Goal: Task Accomplishment & Management: Complete application form

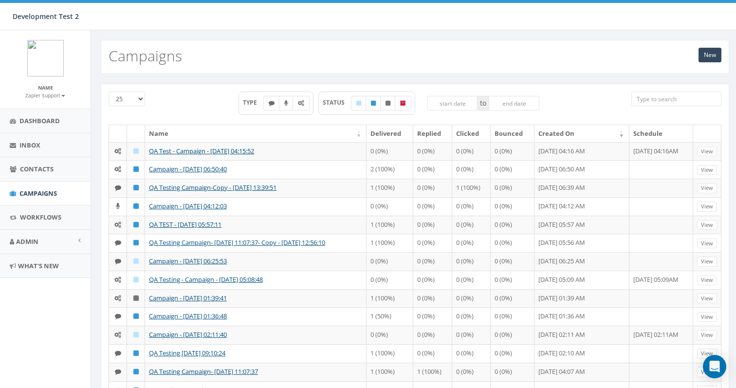
click at [201, 101] on div "TYPE STATUS to" at bounding box center [388, 108] width 471 height 33
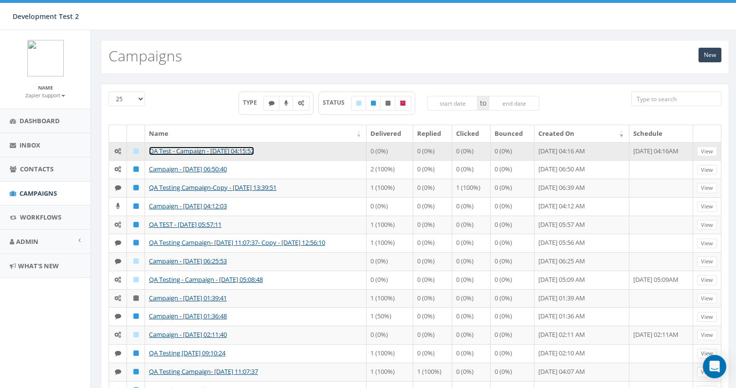
click at [156, 150] on link "QA Test - Campaign - [DATE] 04:15:52" at bounding box center [201, 151] width 105 height 9
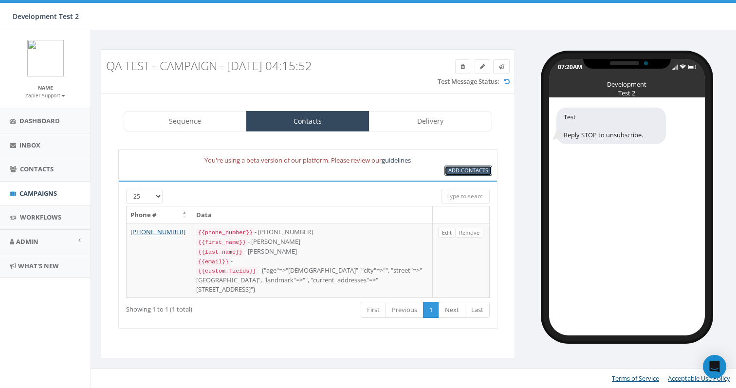
click at [457, 170] on span "Add Contacts" at bounding box center [468, 169] width 40 height 7
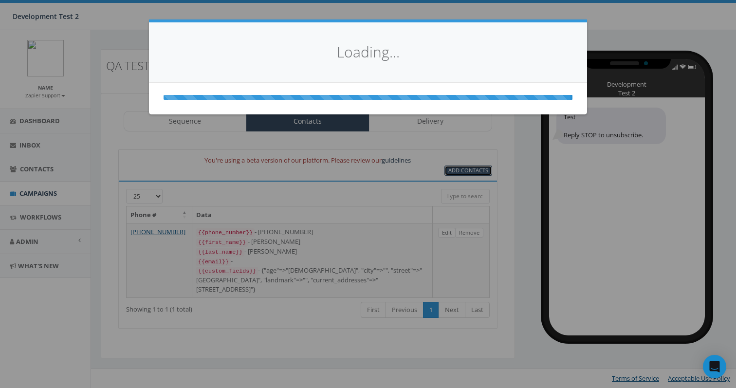
select select
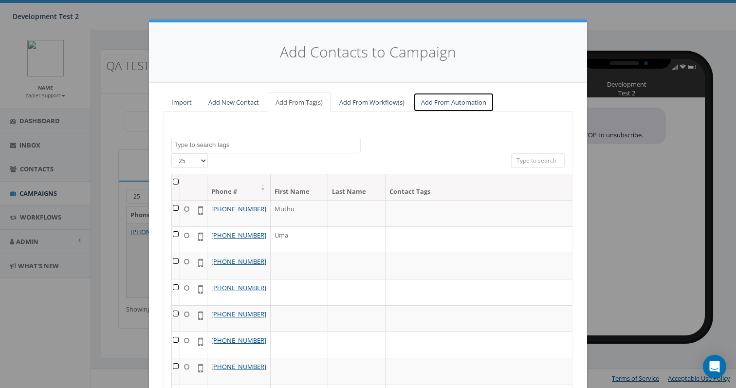
click at [458, 103] on link "Add From Automation" at bounding box center [453, 102] width 81 height 20
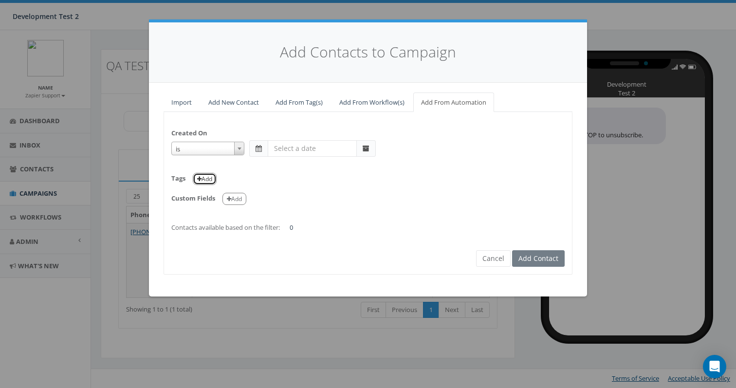
click at [210, 174] on button "Add" at bounding box center [205, 179] width 24 height 12
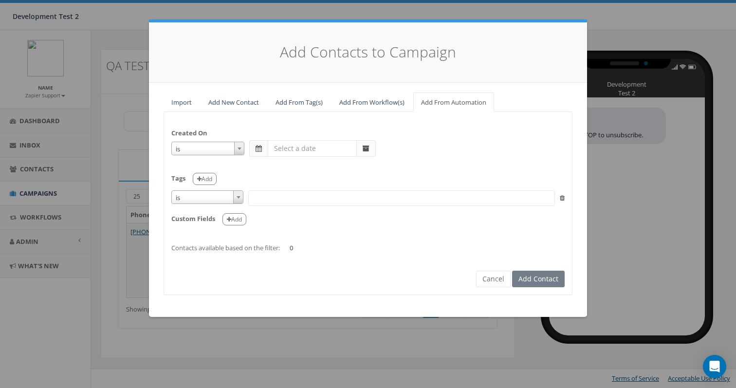
click at [265, 195] on span at bounding box center [401, 198] width 307 height 16
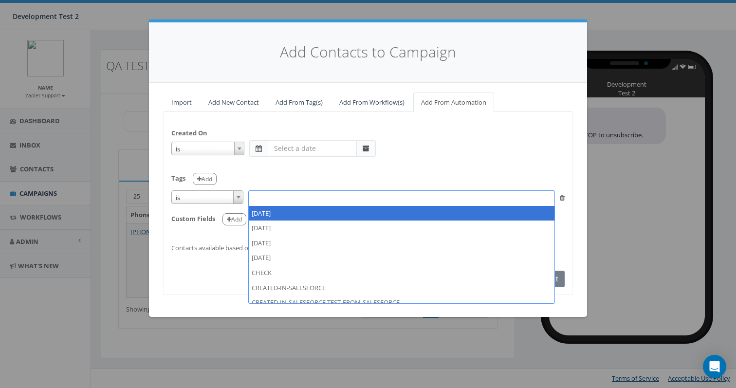
select select "2024/02/09"
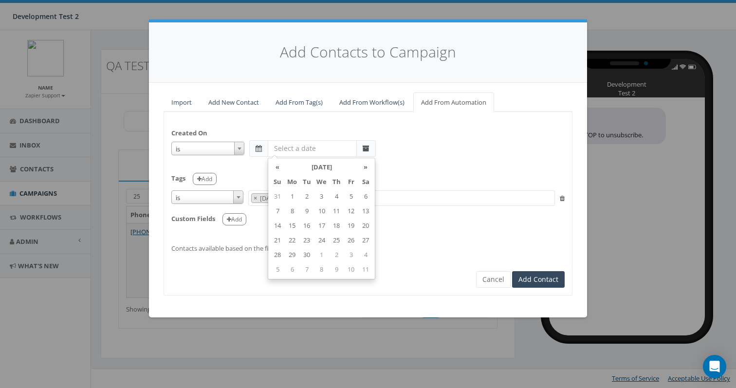
click at [295, 143] on input "text" at bounding box center [312, 148] width 89 height 17
click at [293, 209] on td "8" at bounding box center [292, 211] width 15 height 15
type input "2025-09-08"
click at [411, 148] on div "is is on or before is on or after is before is after is not is 2025-09-08" at bounding box center [367, 148] width 393 height 17
drag, startPoint x: 273, startPoint y: 147, endPoint x: 324, endPoint y: 151, distance: 51.3
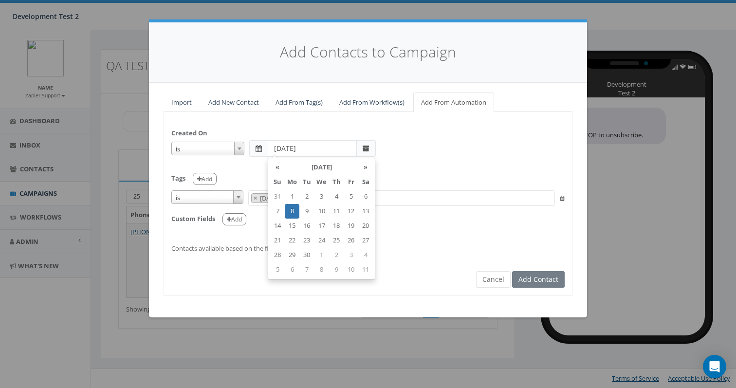
click at [325, 151] on input "2025-09-08" at bounding box center [312, 148] width 89 height 17
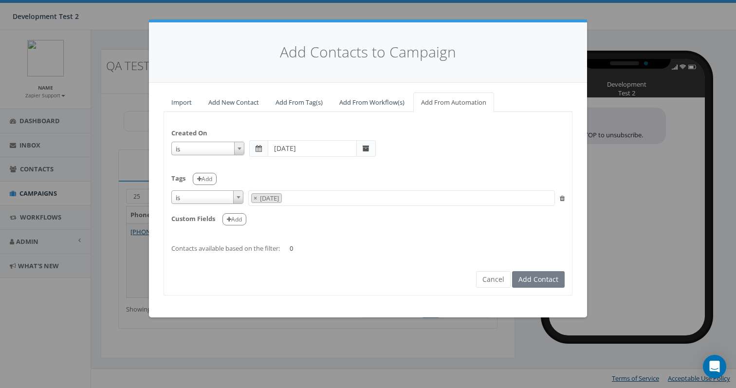
click at [415, 157] on div "Created On is is on or before is on or after is before is after is not is 2025-…" at bounding box center [368, 185] width 408 height 133
click at [366, 150] on span at bounding box center [366, 148] width 7 height 7
click at [496, 270] on form "Created On is is on or before is on or after is before is after is not is Tags …" at bounding box center [367, 194] width 393 height 151
click at [493, 279] on button "Cancel" at bounding box center [493, 279] width 35 height 17
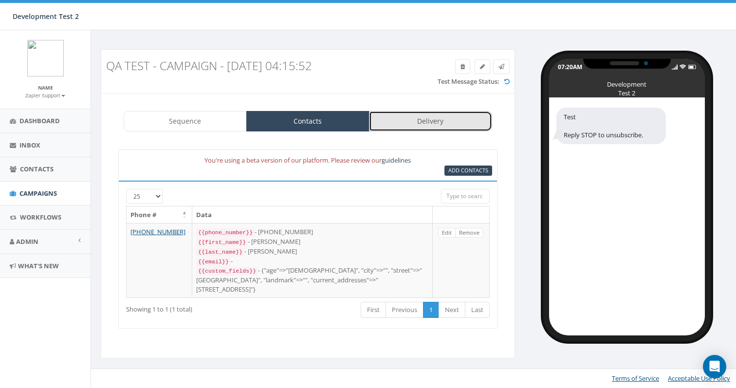
click at [444, 122] on link "Delivery" at bounding box center [430, 121] width 123 height 20
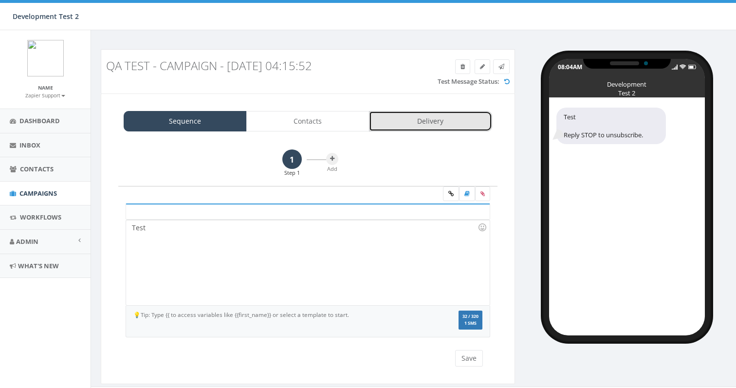
click at [431, 117] on link "Delivery" at bounding box center [430, 121] width 123 height 20
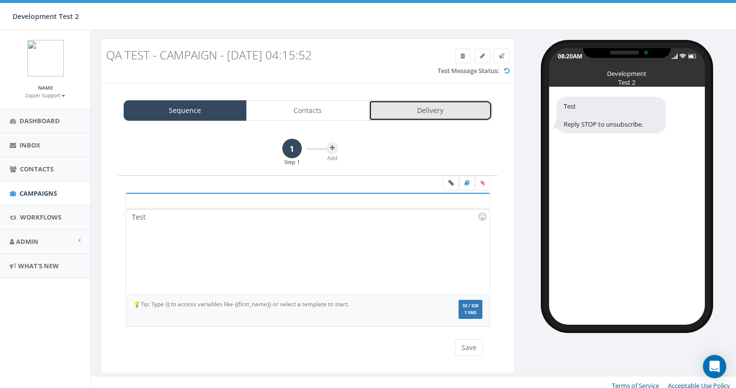
click at [440, 104] on link "Delivery" at bounding box center [430, 110] width 123 height 20
